Goal: Information Seeking & Learning: Learn about a topic

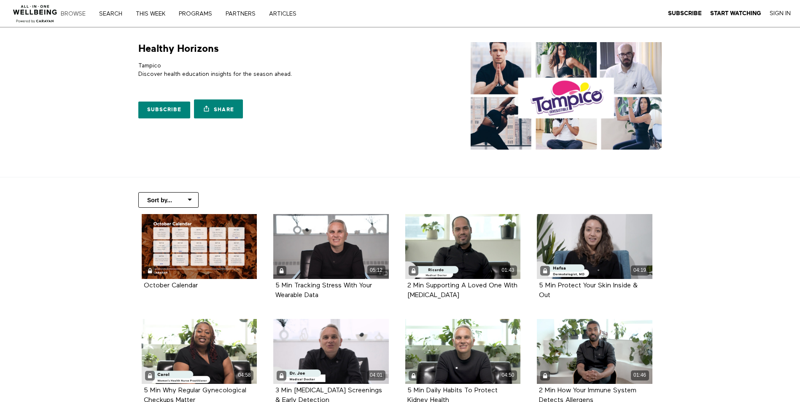
click at [81, 14] on link "Browse" at bounding box center [76, 14] width 37 height 6
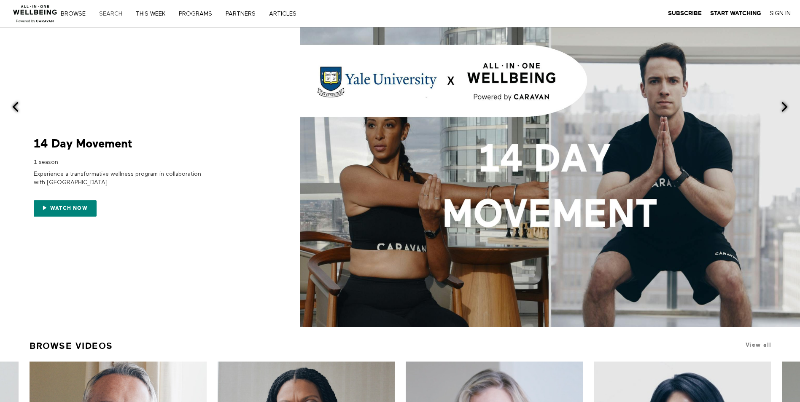
click at [120, 12] on link "Search" at bounding box center [113, 14] width 35 height 6
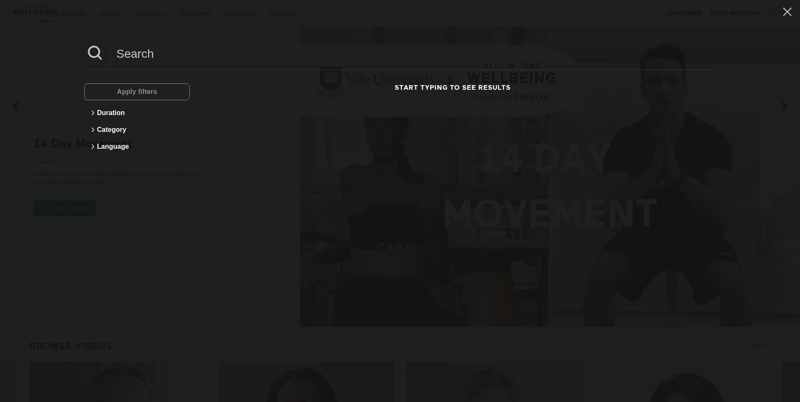
click at [199, 61] on input at bounding box center [412, 53] width 605 height 23
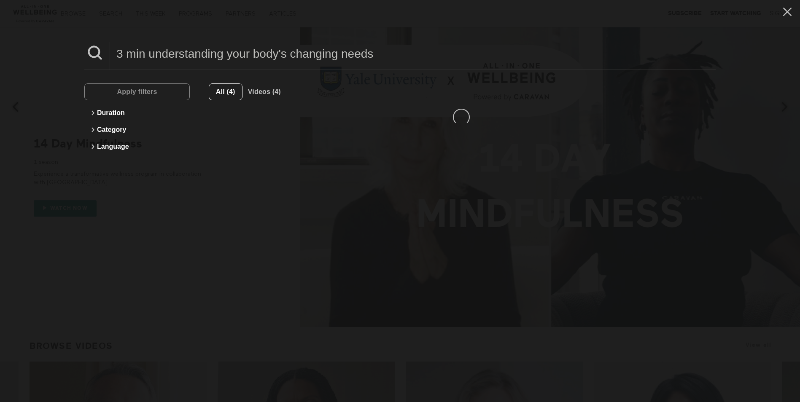
type input "3 min understanding your body's changing needs"
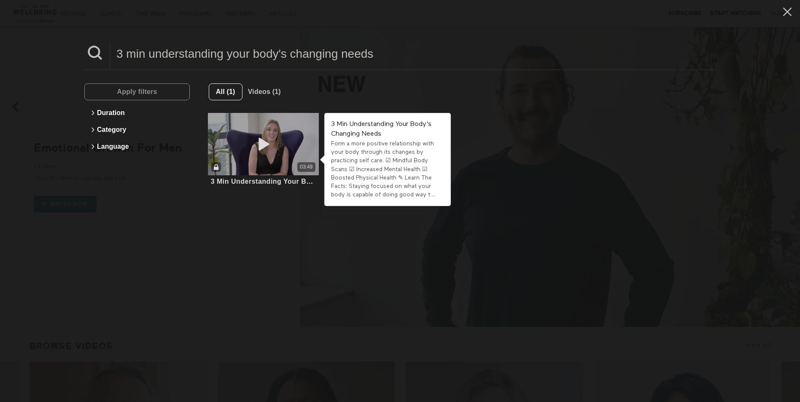
click at [261, 143] on icon at bounding box center [262, 144] width 25 height 15
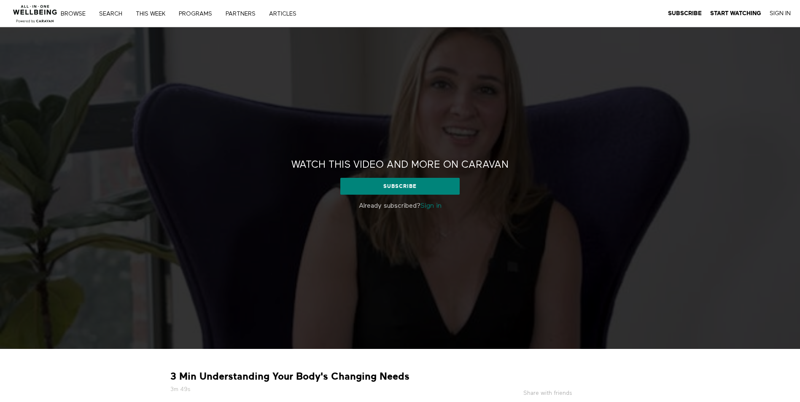
click at [439, 204] on link "Sign in" at bounding box center [430, 206] width 21 height 7
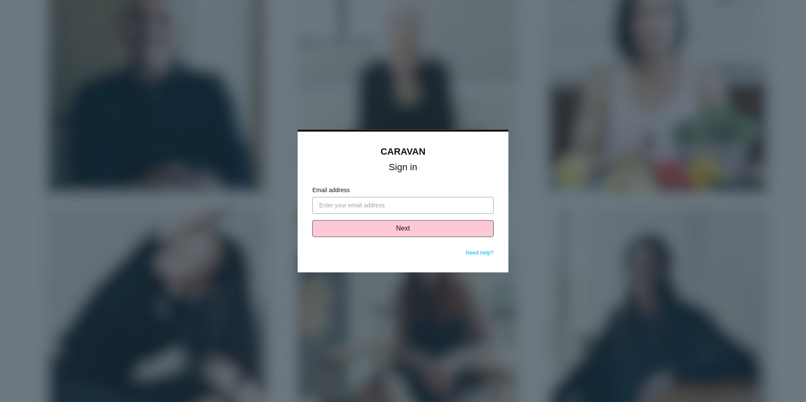
click at [330, 205] on input "Email address" at bounding box center [402, 205] width 181 height 17
type input "[PERSON_NAME][EMAIL_ADDRESS][PERSON_NAME][DOMAIN_NAME]"
click at [366, 234] on button "Next" at bounding box center [402, 228] width 181 height 17
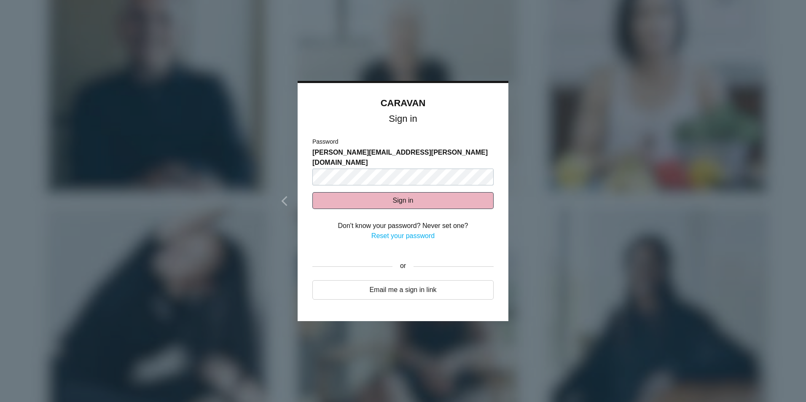
click at [353, 192] on button "Sign in" at bounding box center [402, 200] width 181 height 17
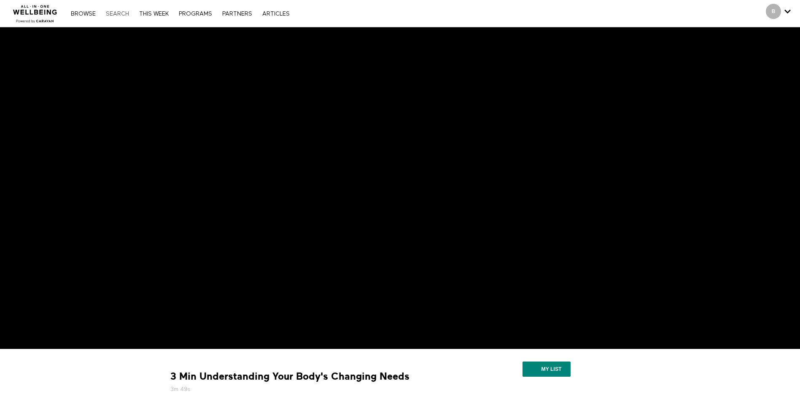
click at [122, 14] on link "Search" at bounding box center [118, 14] width 32 height 6
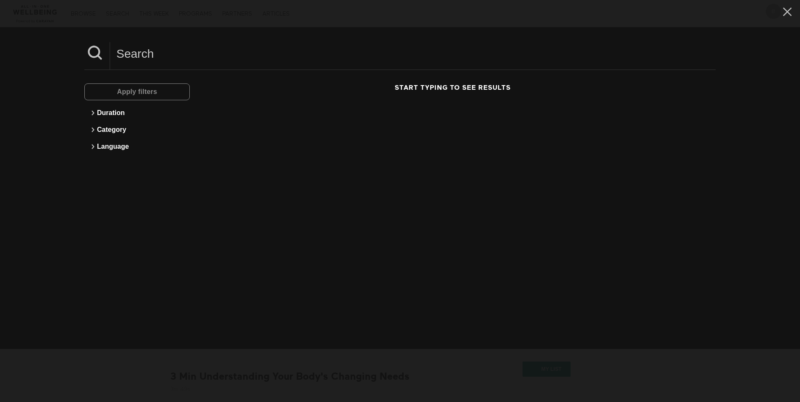
click at [151, 66] on div at bounding box center [399, 56] width 631 height 28
click at [151, 57] on input at bounding box center [412, 53] width 605 height 23
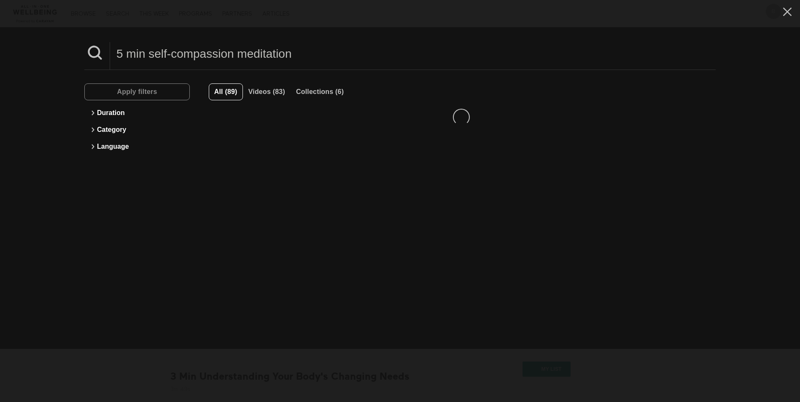
type input "5 min self-compassion meditation"
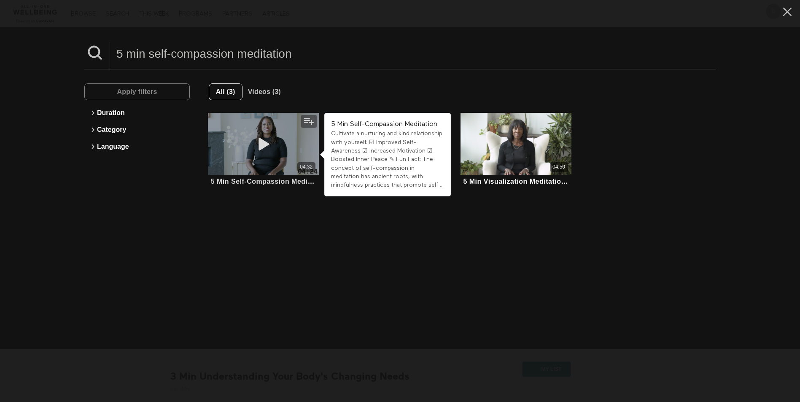
click at [263, 146] on icon at bounding box center [262, 144] width 25 height 15
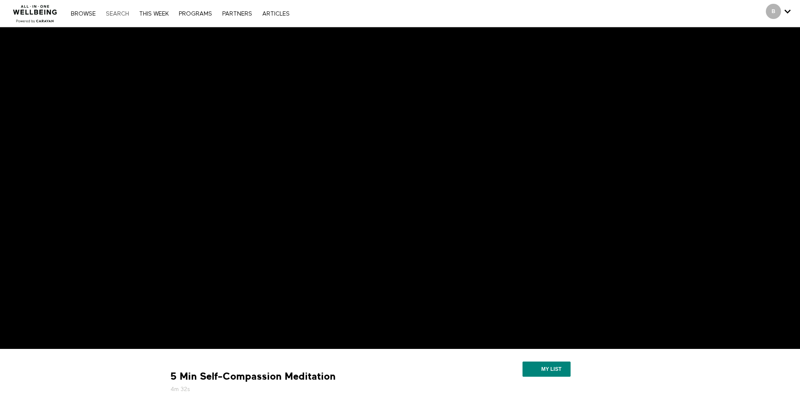
click at [117, 16] on link "Search" at bounding box center [118, 14] width 32 height 6
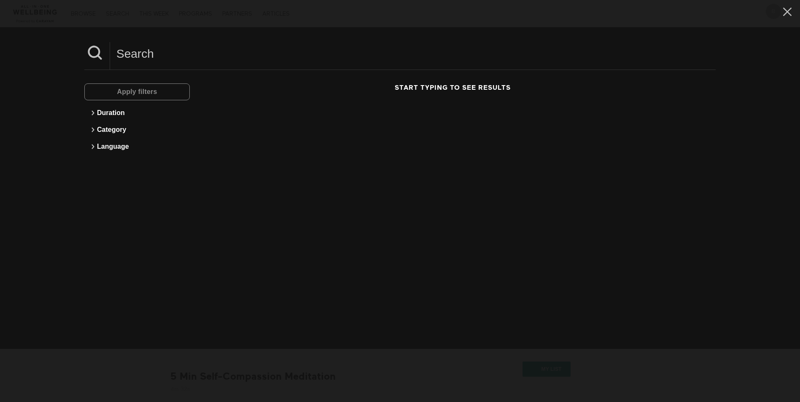
click at [152, 62] on input at bounding box center [412, 53] width 605 height 23
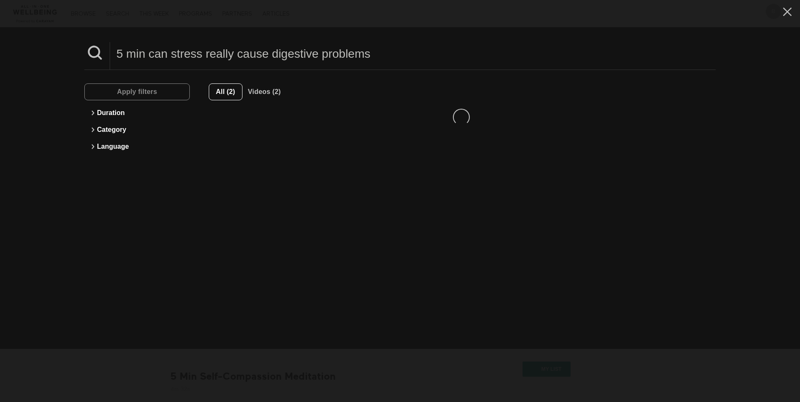
type input "5 min can stress really cause digestive problems"
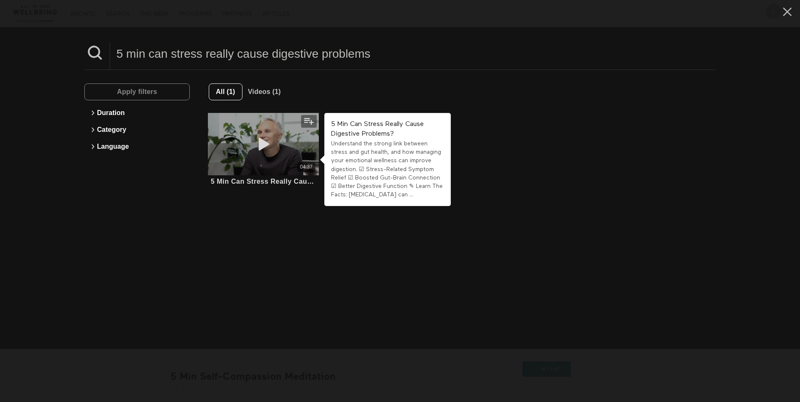
click at [261, 145] on icon at bounding box center [262, 144] width 25 height 15
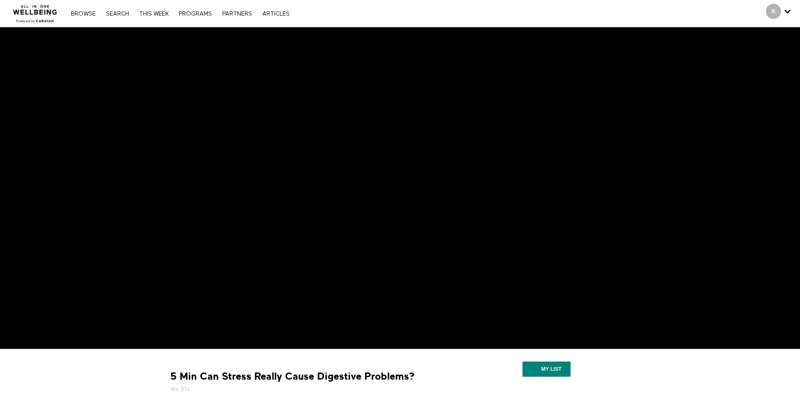
click at [106, 9] on nav "Browse Search THIS WEEK PROGRAMS PARTNERS ARTICLES Account settings Manage Subs…" at bounding box center [180, 13] width 227 height 8
click at [114, 11] on link "Search" at bounding box center [118, 14] width 32 height 6
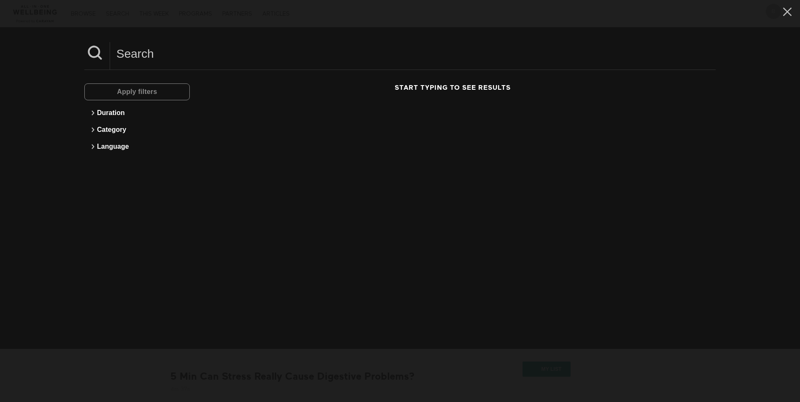
click at [150, 64] on input at bounding box center [412, 53] width 605 height 23
type input "10 min inner monlogue"
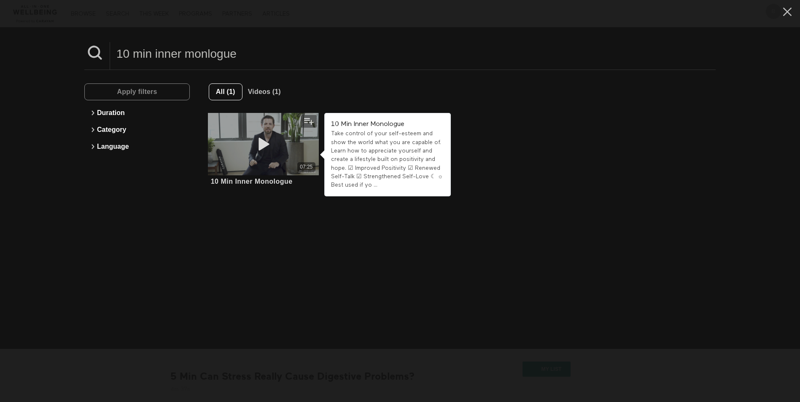
click at [264, 142] on icon at bounding box center [262, 144] width 25 height 15
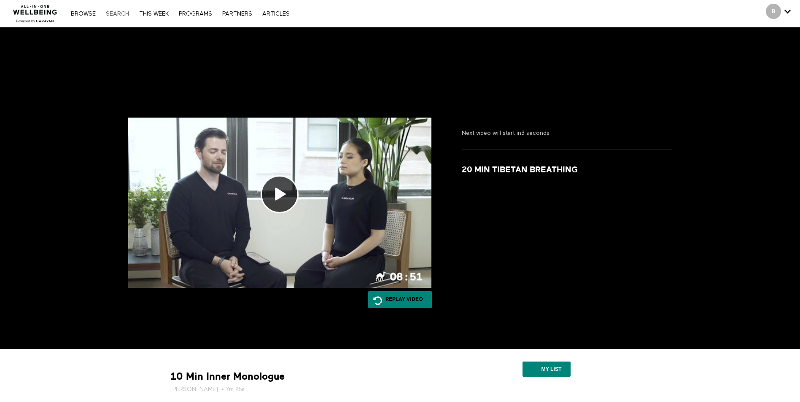
click at [121, 15] on link "Search" at bounding box center [118, 14] width 32 height 6
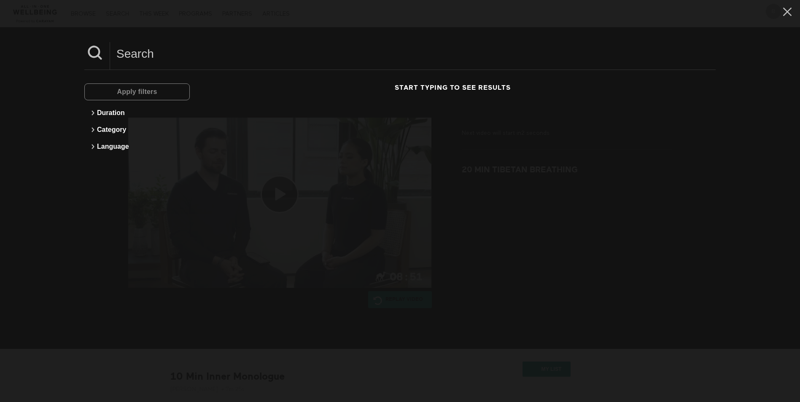
click at [142, 61] on input at bounding box center [412, 53] width 605 height 23
type input "5"
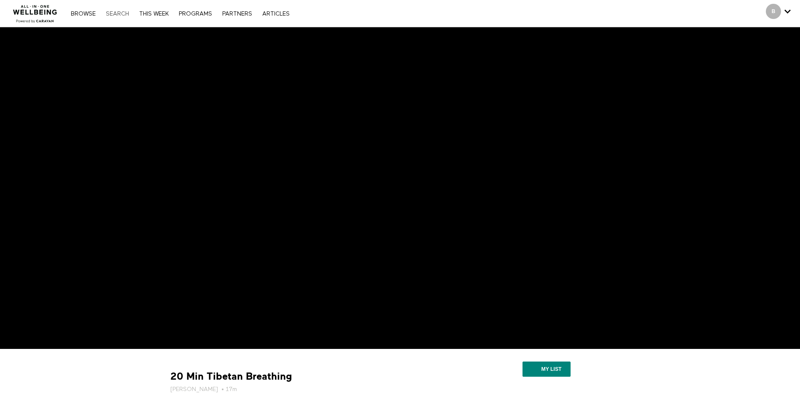
click at [120, 14] on link "Search" at bounding box center [118, 14] width 32 height 6
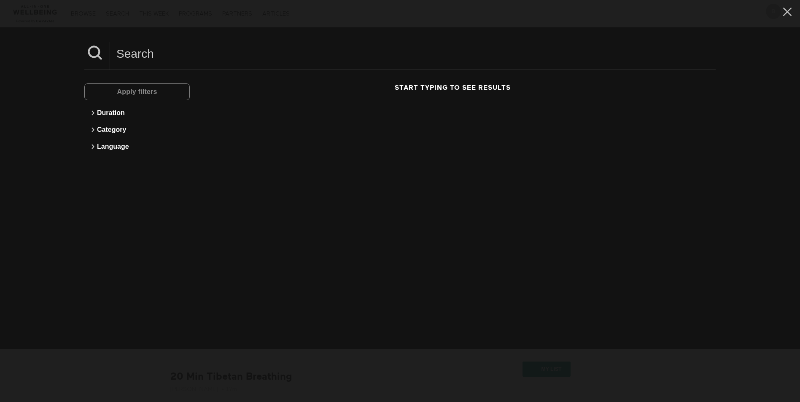
click at [139, 59] on input at bounding box center [412, 53] width 605 height 23
type input "5 min resilience at work"
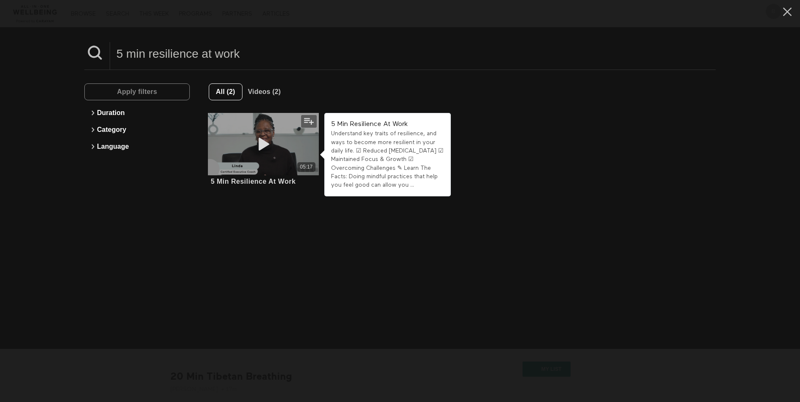
click at [264, 149] on icon at bounding box center [262, 144] width 25 height 15
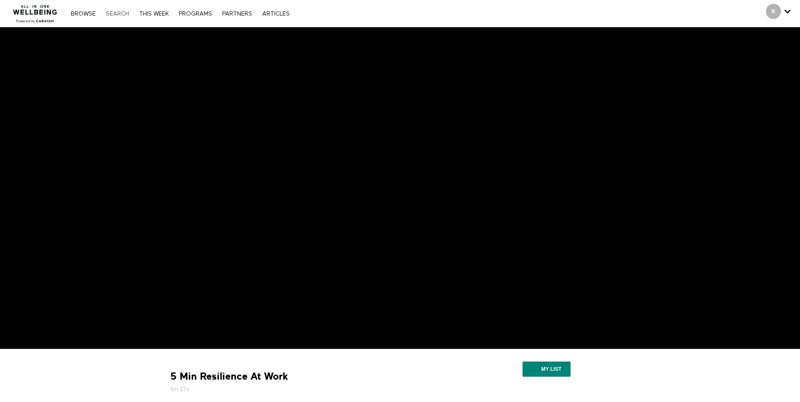
click at [113, 15] on link "Search" at bounding box center [118, 14] width 32 height 6
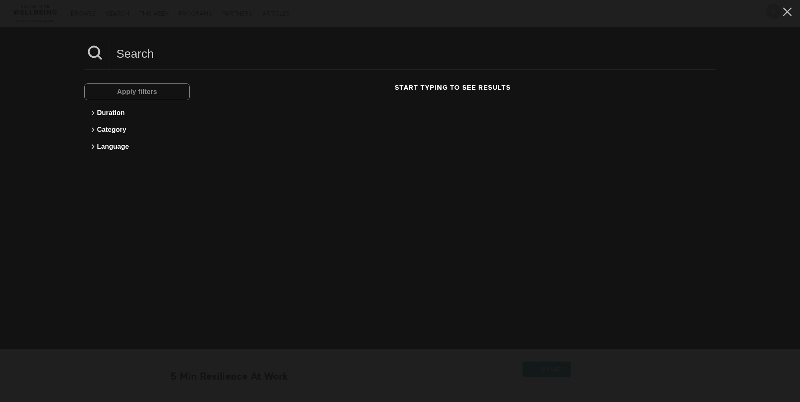
click at [130, 64] on input at bounding box center [412, 53] width 605 height 23
type input "5"
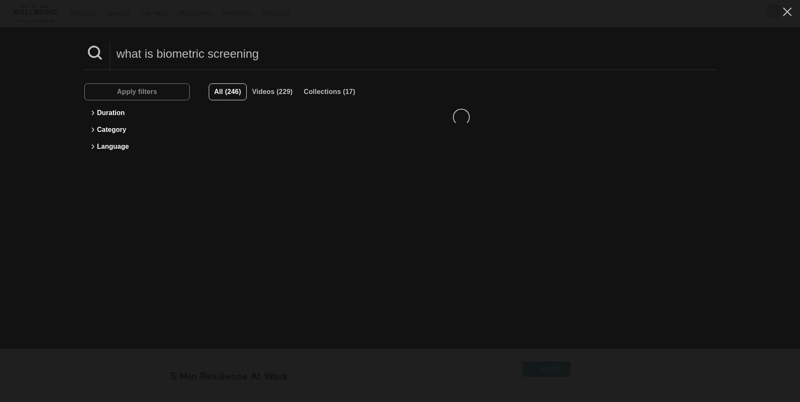
type input "what is biometric screening"
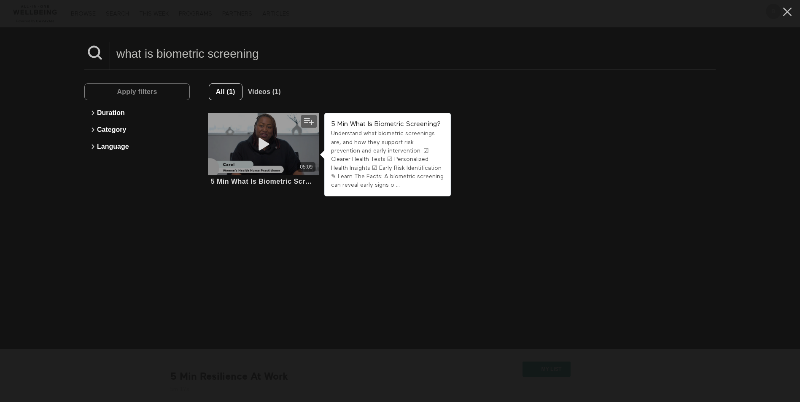
click at [255, 148] on icon at bounding box center [262, 144] width 25 height 15
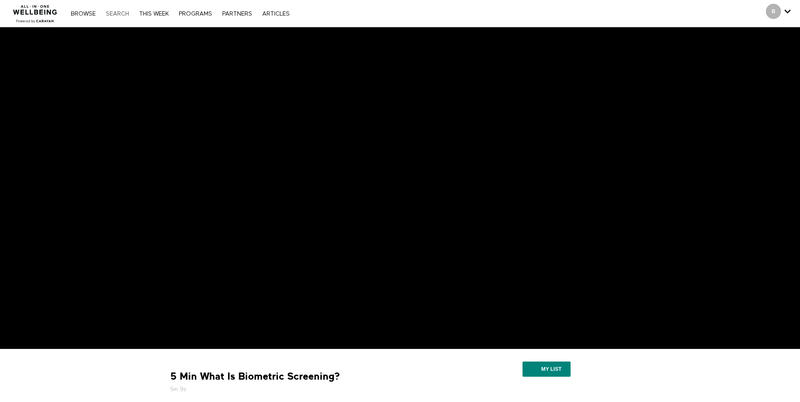
click at [114, 13] on link "Search" at bounding box center [118, 14] width 32 height 6
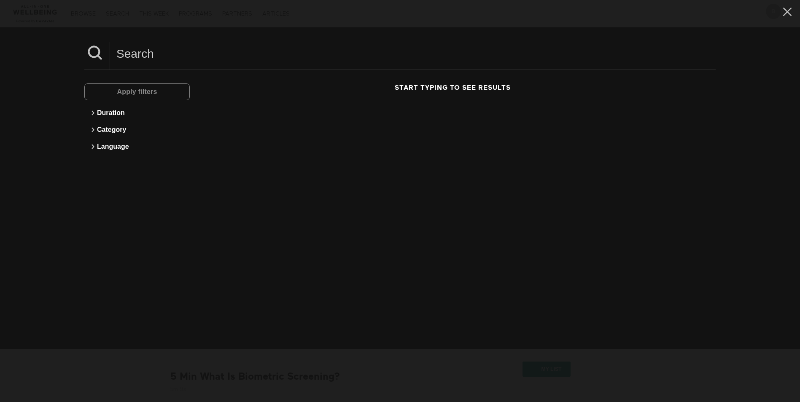
click at [177, 63] on input at bounding box center [412, 53] width 605 height 23
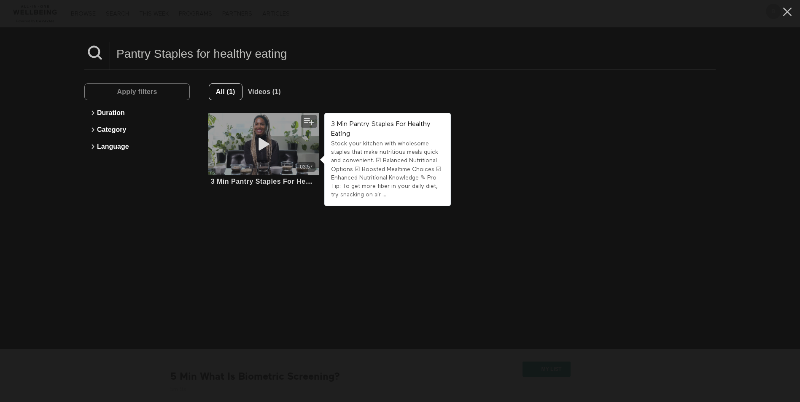
type input "Pantry Staples for healthy eating"
click at [262, 145] on icon at bounding box center [262, 144] width 25 height 15
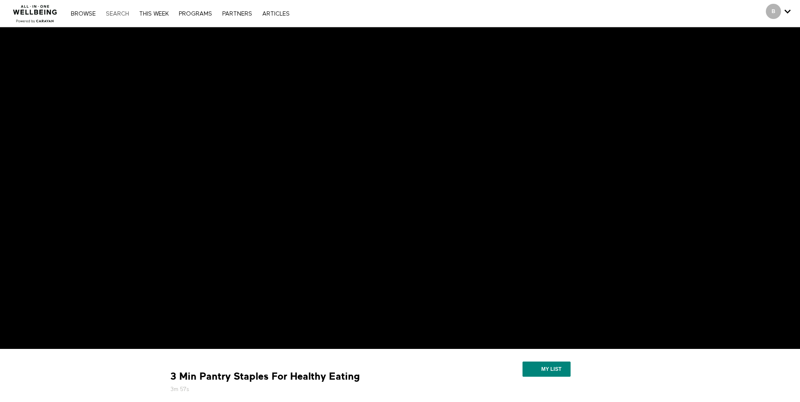
click at [111, 13] on link "Search" at bounding box center [118, 14] width 32 height 6
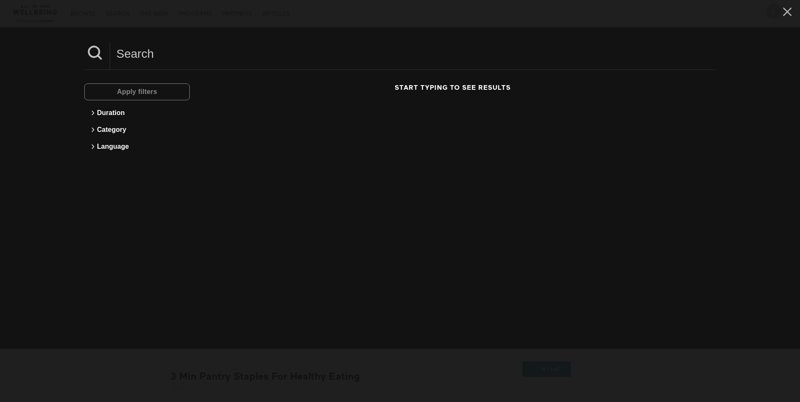
click at [206, 58] on input at bounding box center [412, 53] width 605 height 23
click at [206, 58] on input "ongoing for vitality" at bounding box center [412, 53] width 605 height 23
click at [240, 55] on input "ongoing for vitality" at bounding box center [412, 53] width 605 height 23
click at [201, 54] on input "15 min ongoing for vitality" at bounding box center [412, 53] width 605 height 23
drag, startPoint x: 190, startPoint y: 54, endPoint x: 157, endPoint y: 54, distance: 33.3
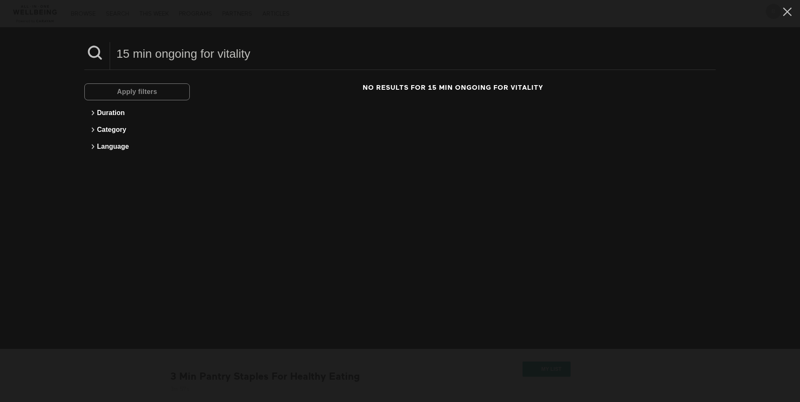
click at [157, 54] on input "15 min ongoing for vitality" at bounding box center [412, 53] width 605 height 23
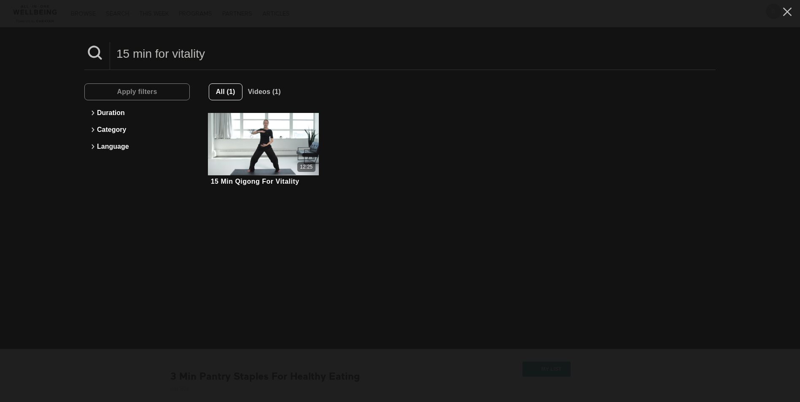
type input "15 min for vitality"
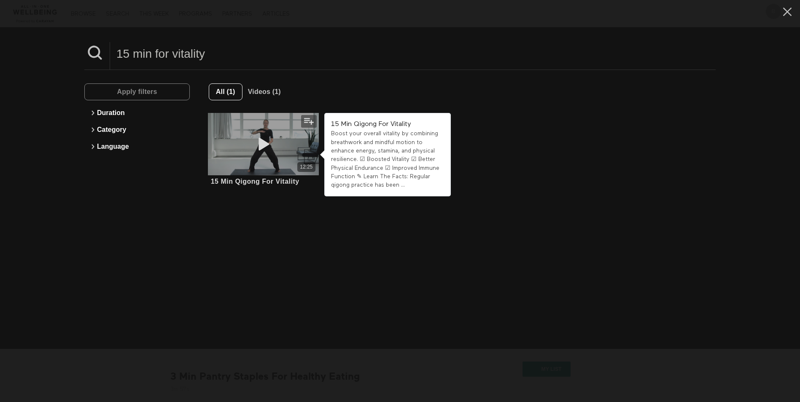
click at [262, 140] on icon at bounding box center [262, 144] width 25 height 15
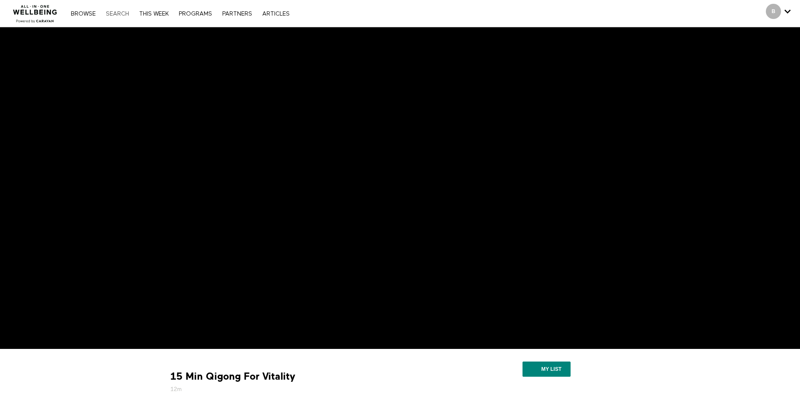
click at [115, 13] on link "Search" at bounding box center [118, 14] width 32 height 6
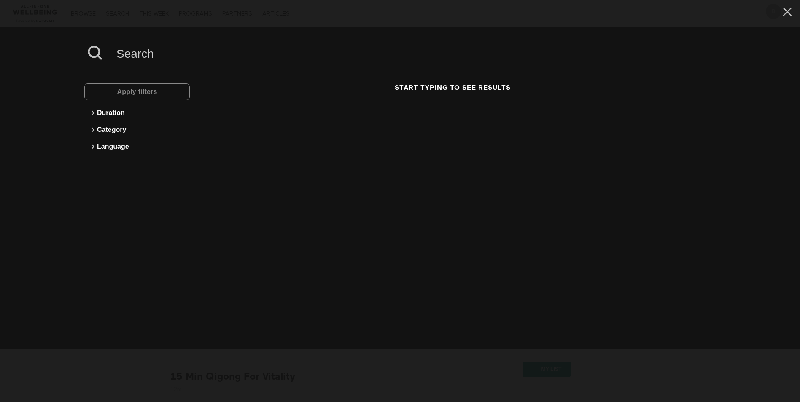
click at [138, 53] on input at bounding box center [412, 53] width 605 height 23
type input "Mediation for worthiness"
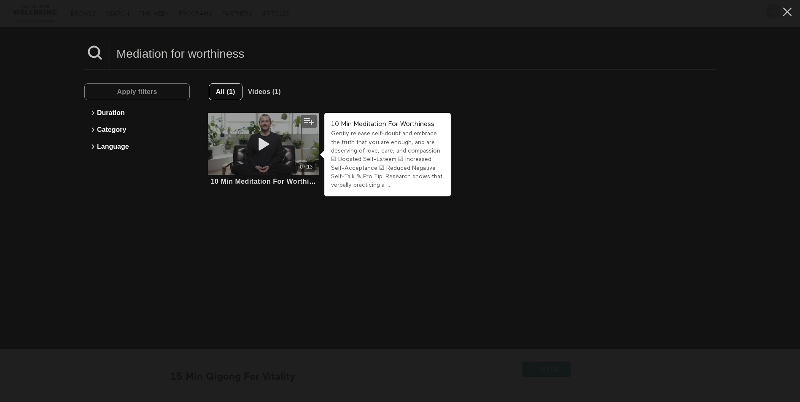
click at [261, 148] on icon at bounding box center [262, 144] width 25 height 15
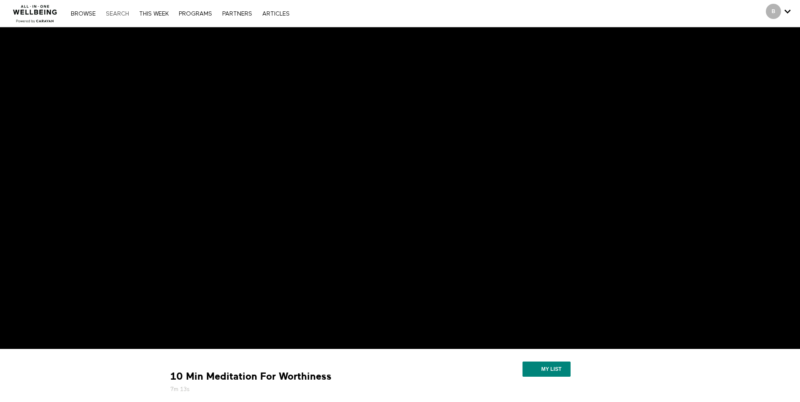
click at [107, 13] on link "Search" at bounding box center [118, 14] width 32 height 6
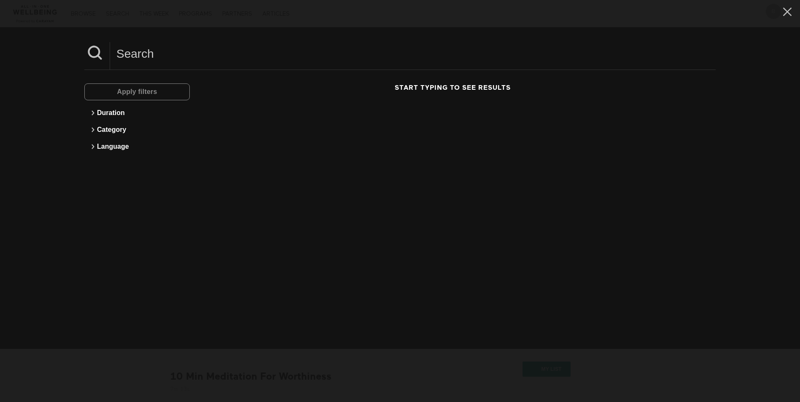
click at [137, 58] on input at bounding box center [412, 53] width 605 height 23
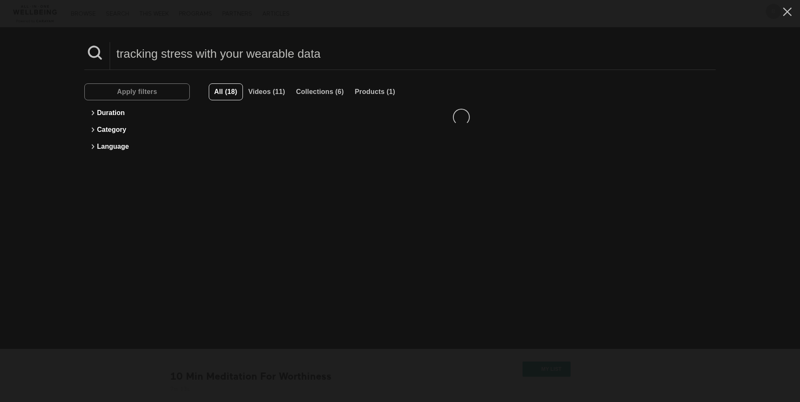
type input "tracking stress with your wearable data"
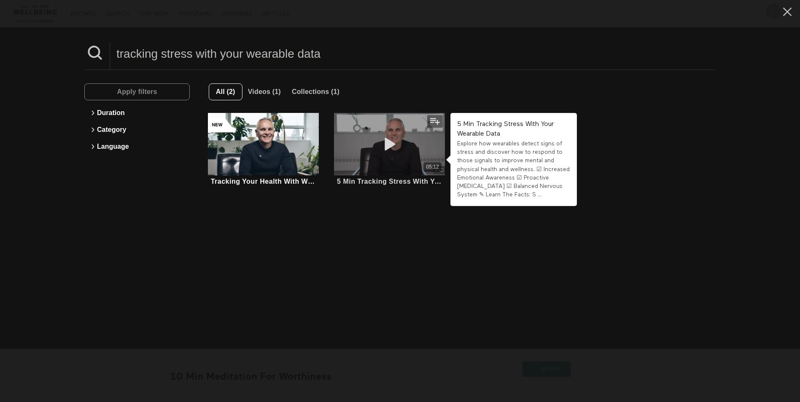
click at [383, 141] on icon at bounding box center [389, 144] width 25 height 15
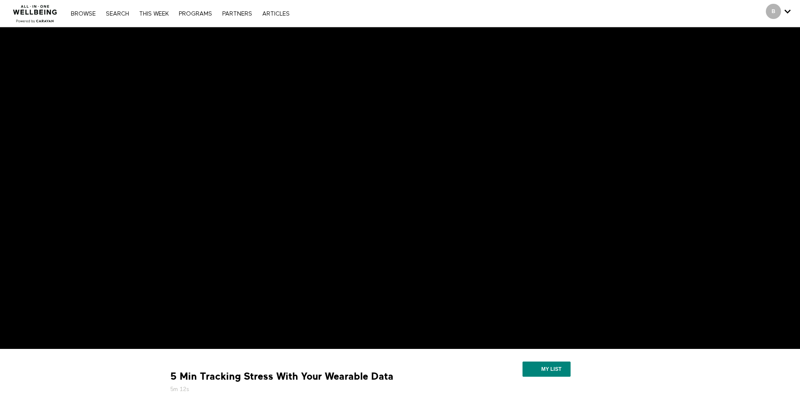
click at [118, 12] on link "Search" at bounding box center [118, 14] width 32 height 6
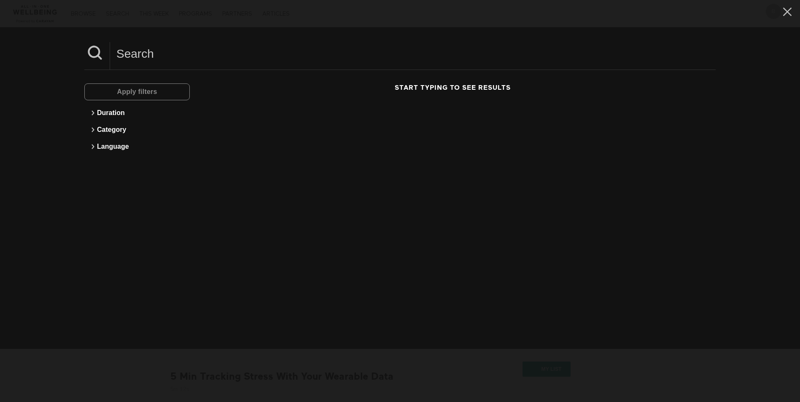
click at [142, 62] on input at bounding box center [412, 53] width 605 height 23
type input "understanding when to take time off"
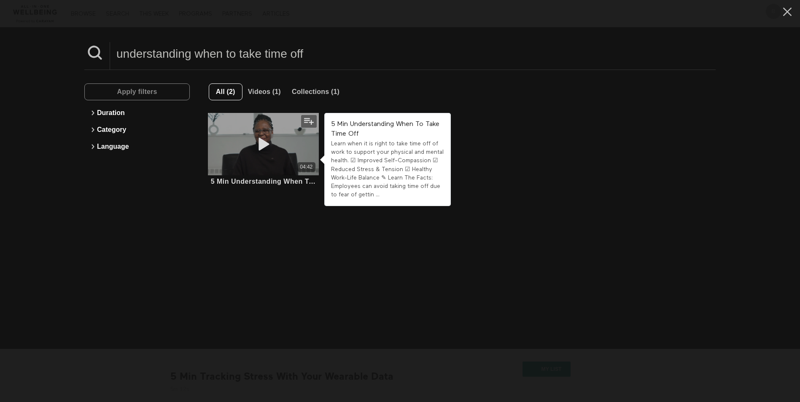
click at [253, 143] on icon at bounding box center [262, 144] width 25 height 15
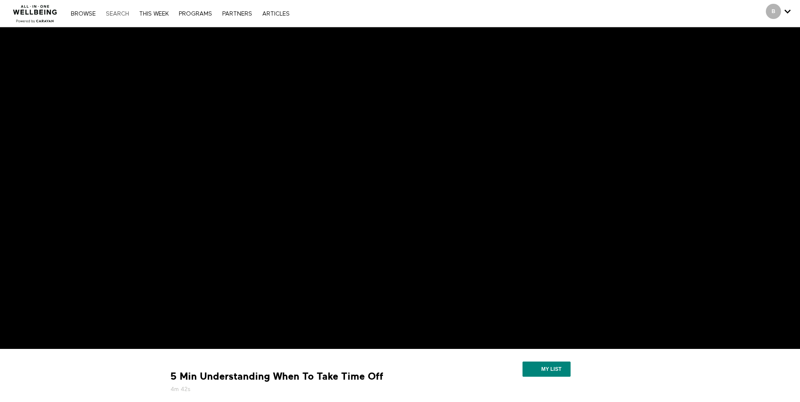
click at [116, 11] on link "Search" at bounding box center [118, 14] width 32 height 6
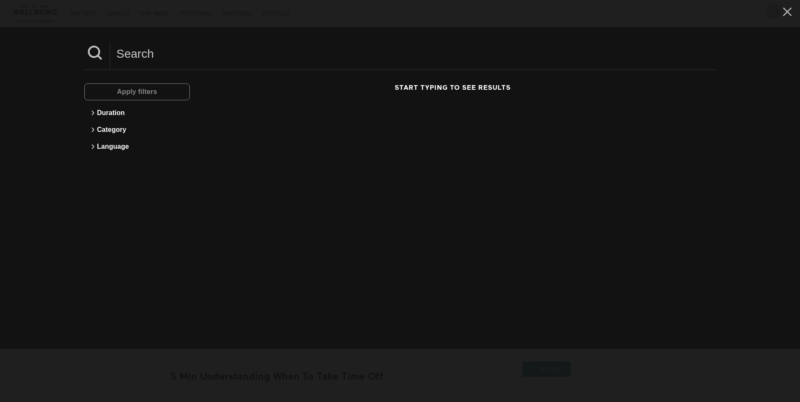
click at [144, 63] on input at bounding box center [412, 53] width 605 height 23
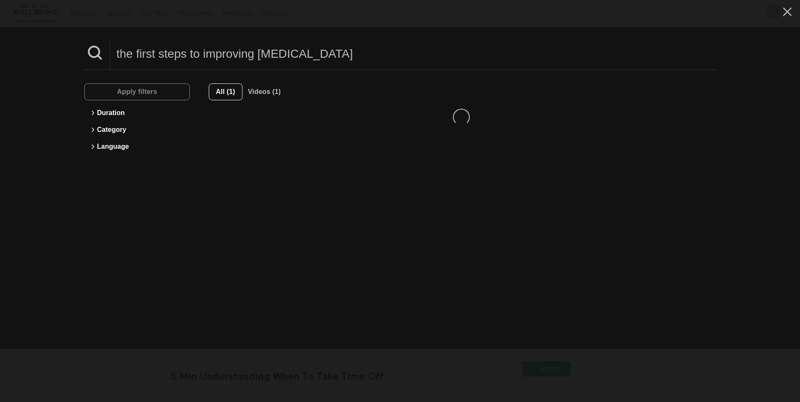
type input "the first steps to improving insomnia"
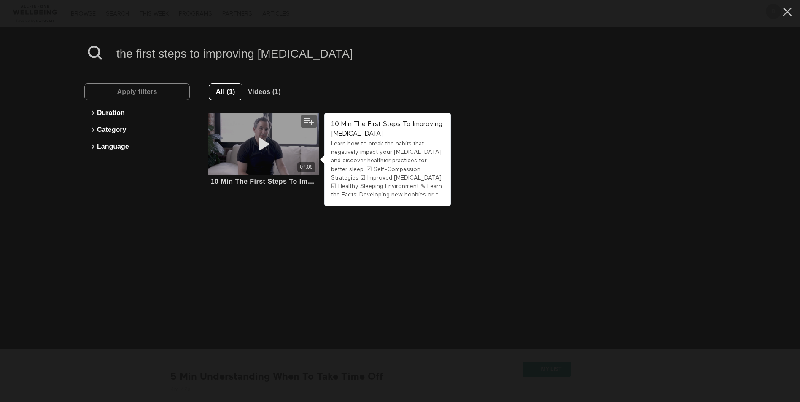
click at [260, 140] on icon at bounding box center [262, 144] width 25 height 15
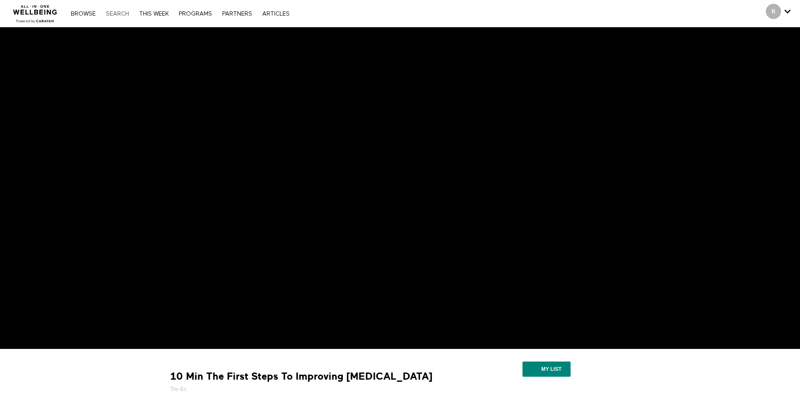
click at [123, 14] on link "Search" at bounding box center [118, 14] width 32 height 6
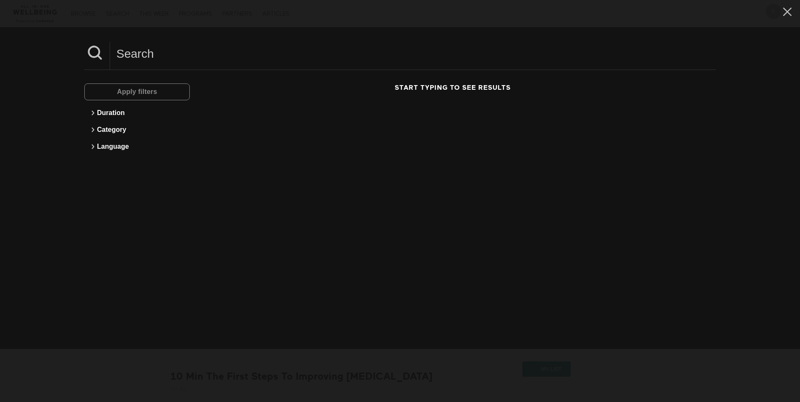
click at [141, 59] on input at bounding box center [412, 53] width 605 height 23
type input "Body Scan Mediation"
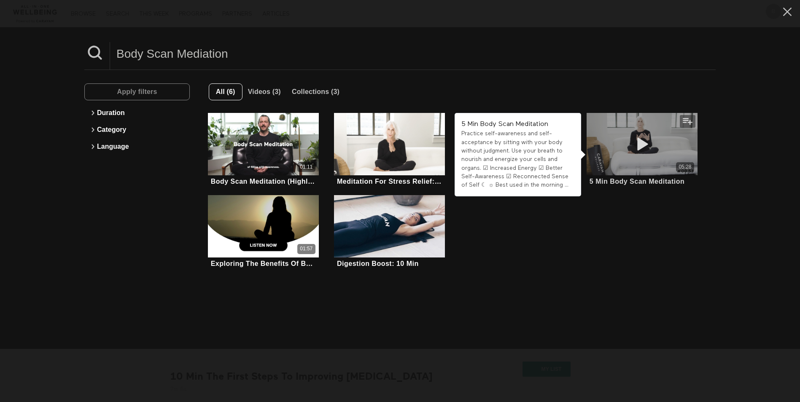
click at [638, 138] on icon at bounding box center [641, 144] width 25 height 15
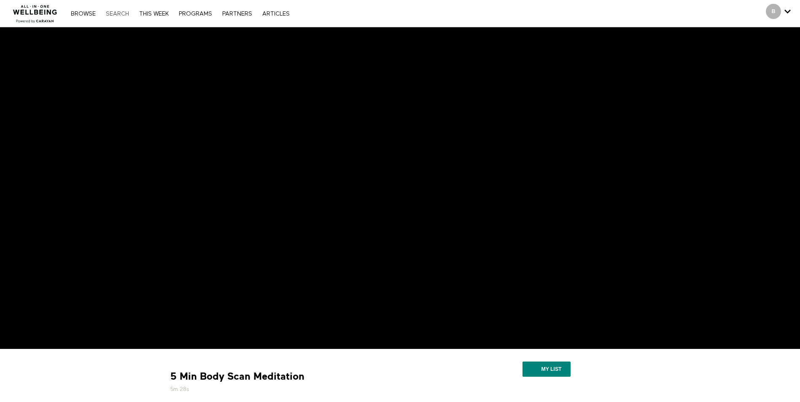
click at [123, 13] on link "Search" at bounding box center [118, 14] width 32 height 6
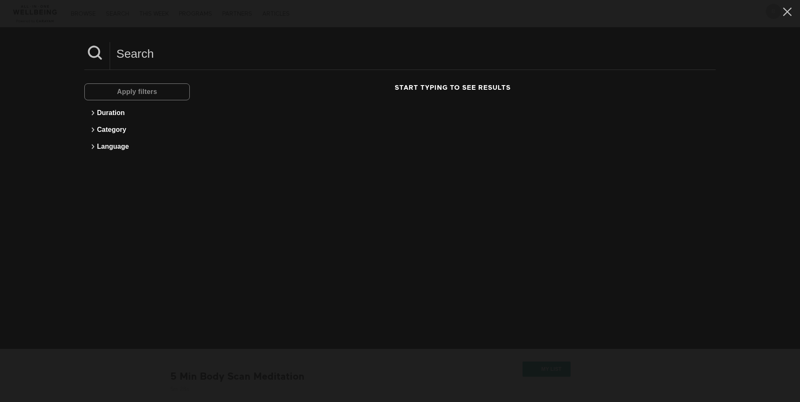
click at [152, 61] on input at bounding box center [412, 53] width 605 height 23
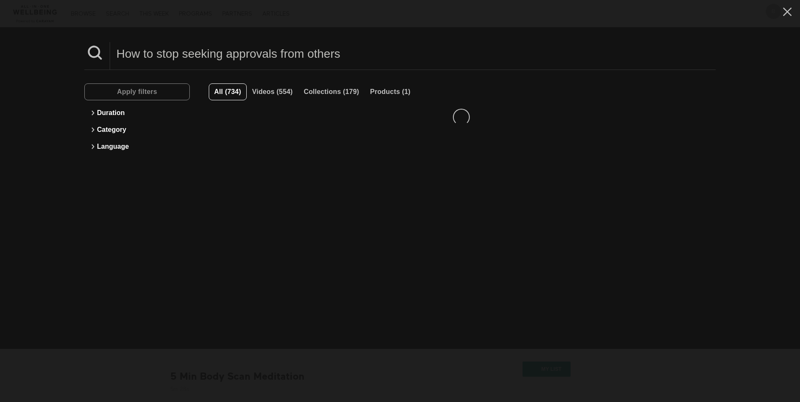
type input "How to stop seeking approvals from others"
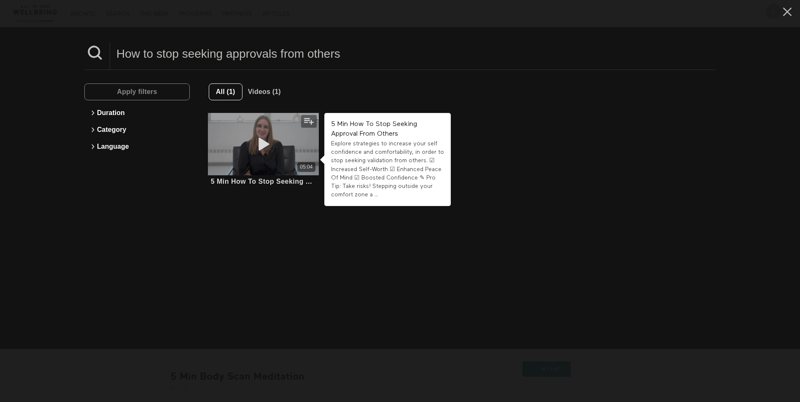
click at [259, 146] on icon at bounding box center [262, 144] width 25 height 15
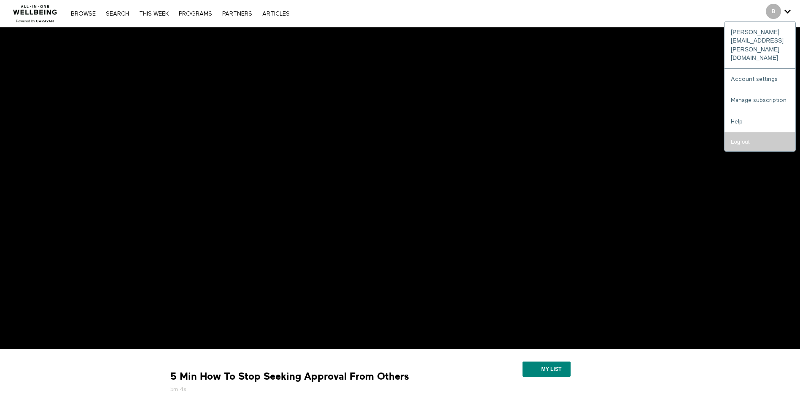
click at [748, 132] on input "Log out" at bounding box center [759, 141] width 71 height 19
